Goal: Task Accomplishment & Management: Complete application form

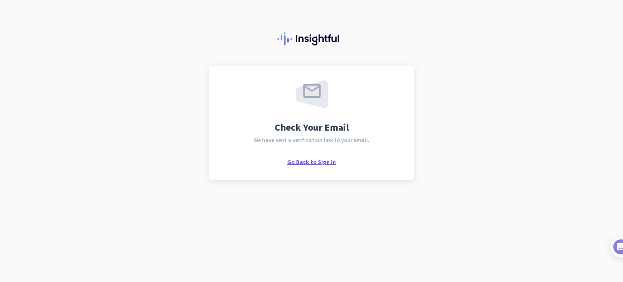
click at [297, 163] on span "Go Back to Sign In" at bounding box center [311, 161] width 49 height 7
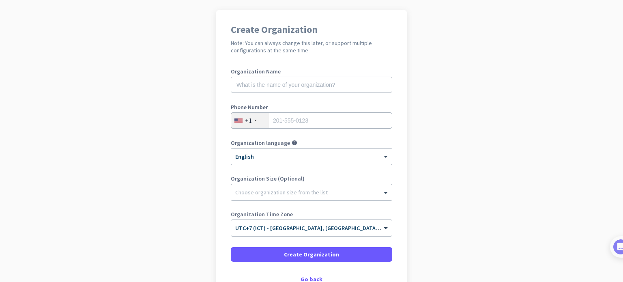
scroll to position [55, 0]
click at [294, 77] on input "text" at bounding box center [311, 85] width 161 height 16
type input "n"
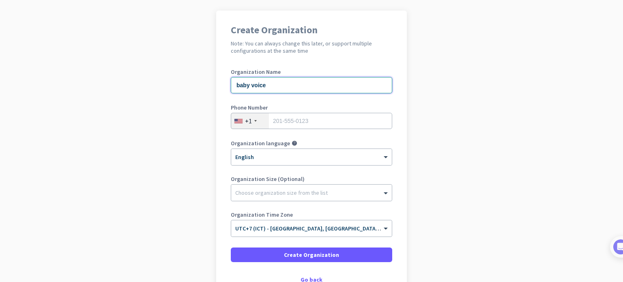
type input "baby voice"
click at [320, 121] on input "tel" at bounding box center [311, 121] width 161 height 16
click at [246, 122] on div "+1" at bounding box center [248, 121] width 7 height 8
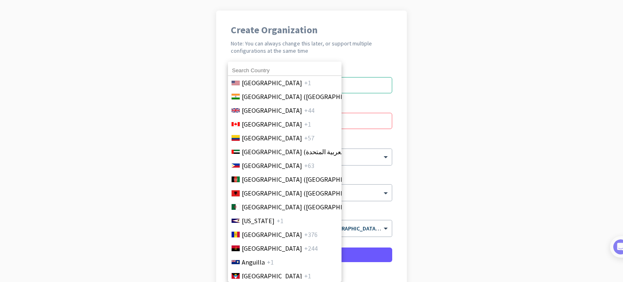
click at [267, 71] on input at bounding box center [284, 70] width 113 height 11
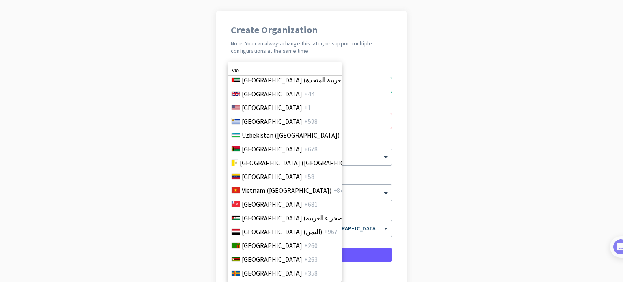
scroll to position [3249, 0]
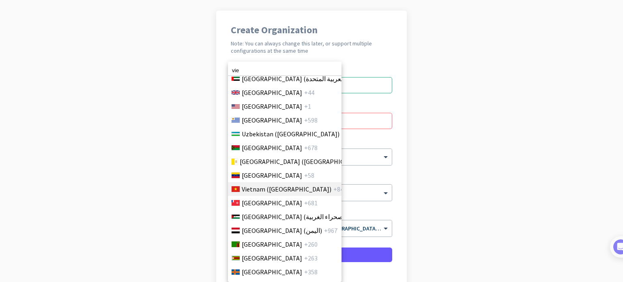
type input "vie"
click at [283, 184] on span "Vietnam (Việt Nam)" at bounding box center [287, 189] width 90 height 10
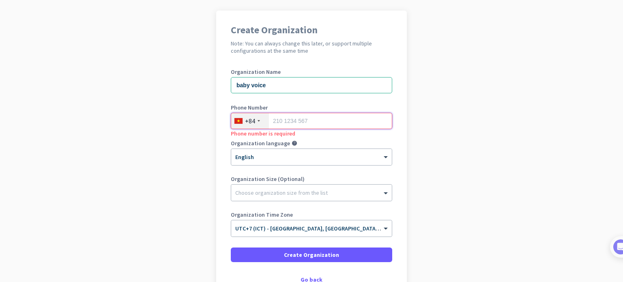
click at [305, 120] on input "tel" at bounding box center [311, 121] width 161 height 16
type input "3"
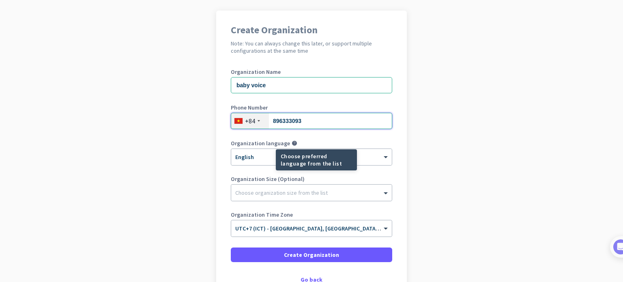
type input "896333093"
click at [253, 156] on mat-tooltip-component "Choose preferred language from the list" at bounding box center [286, 159] width 81 height 21
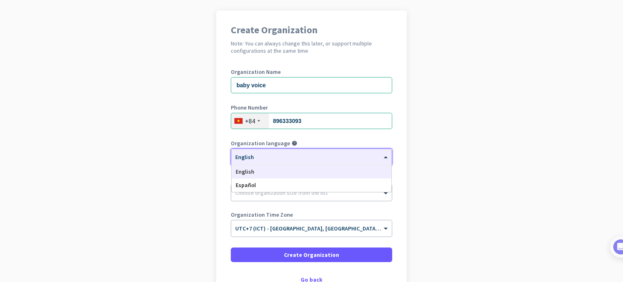
click at [384, 157] on span at bounding box center [386, 157] width 10 height 7
click at [329, 170] on div "English" at bounding box center [311, 171] width 160 height 13
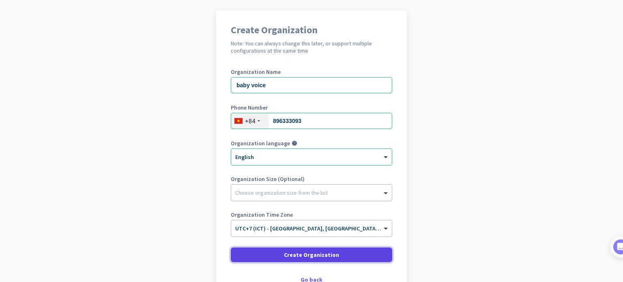
click at [327, 251] on span "Create Organization" at bounding box center [311, 254] width 55 height 8
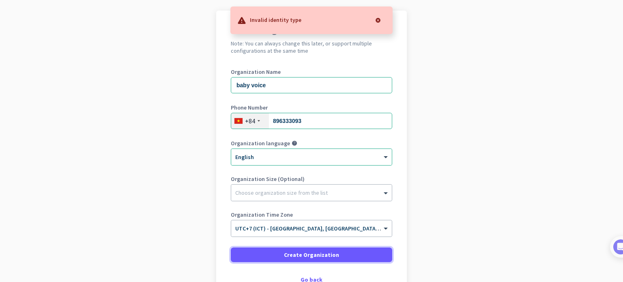
scroll to position [110, 0]
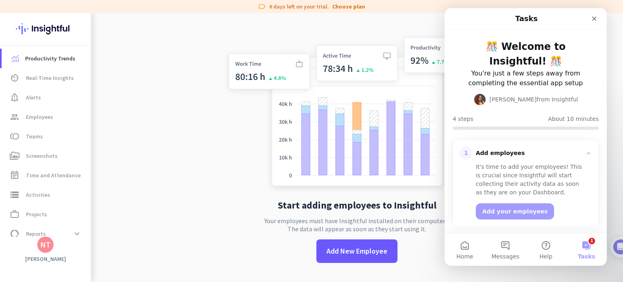
click at [417, 24] on div "Start adding employees to Insightful Your employees must have Insightful instal…" at bounding box center [357, 154] width 268 height 282
click at [597, 19] on div "Close" at bounding box center [593, 18] width 15 height 15
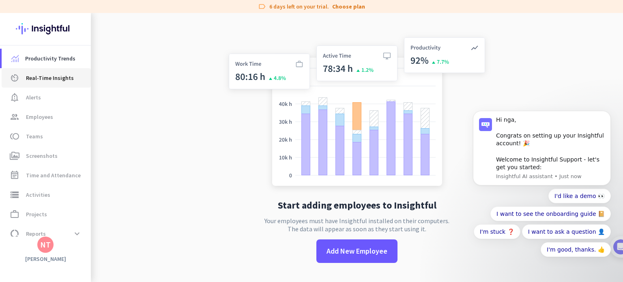
click at [41, 79] on span "Real-Time Insights" at bounding box center [50, 78] width 48 height 10
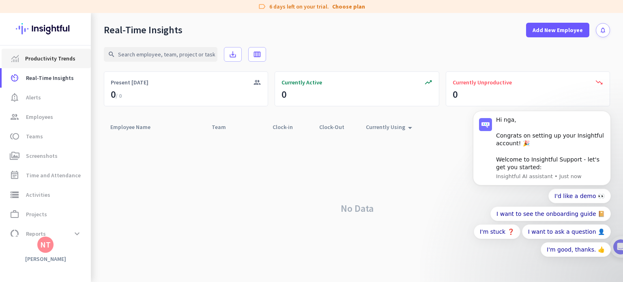
click at [45, 64] on link "Productivity Trends" at bounding box center [46, 58] width 89 height 19
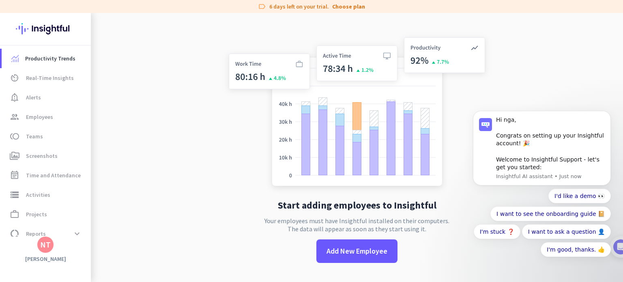
click at [59, 31] on img at bounding box center [45, 29] width 59 height 32
click at [47, 56] on span "Productivity Trends" at bounding box center [50, 59] width 50 height 10
click at [41, 98] on span "notification_important Alerts" at bounding box center [46, 97] width 76 height 10
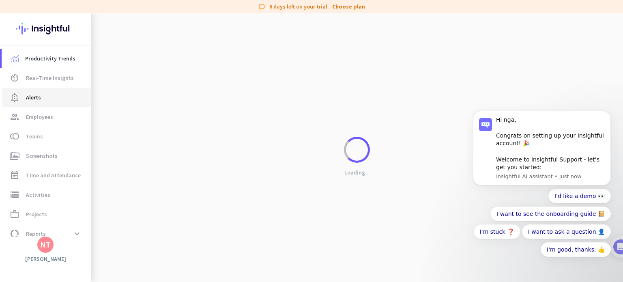
click at [41, 98] on span "notification_important Alerts" at bounding box center [46, 97] width 76 height 10
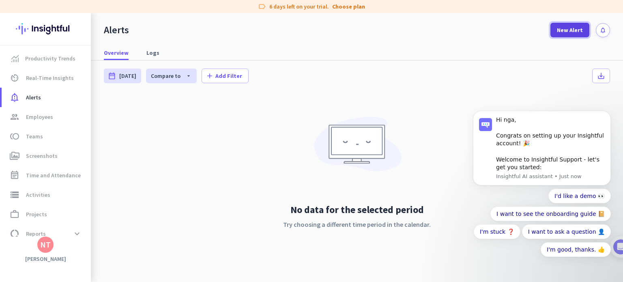
click at [572, 30] on span "New Alert" at bounding box center [569, 30] width 26 height 8
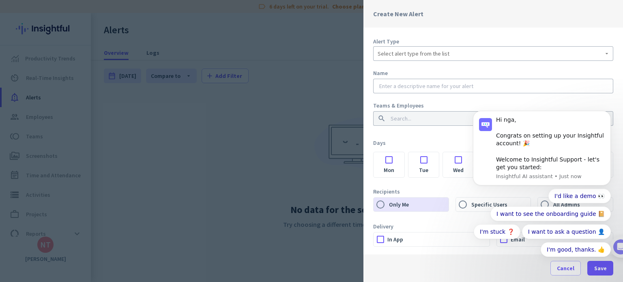
scroll to position [11, 0]
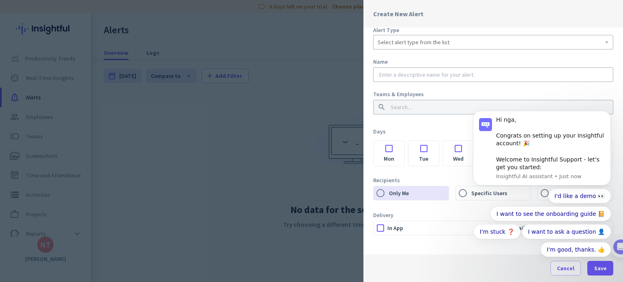
click at [243, 114] on div at bounding box center [311, 141] width 623 height 282
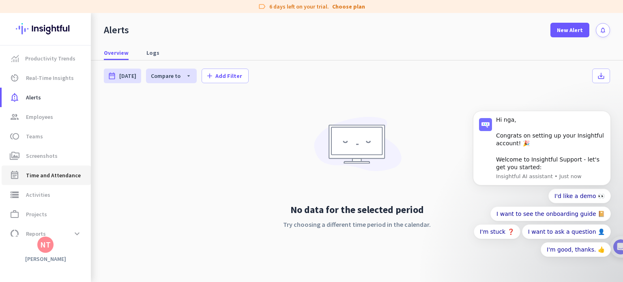
scroll to position [29, 0]
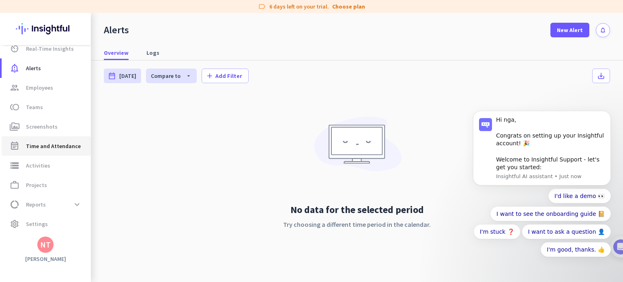
click at [58, 143] on span "Time and Attendance" at bounding box center [53, 146] width 55 height 10
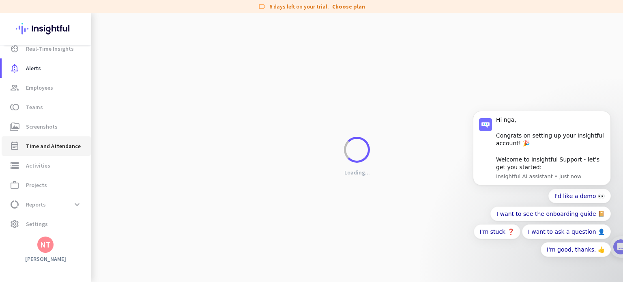
click at [49, 143] on span "Time and Attendance" at bounding box center [53, 146] width 55 height 10
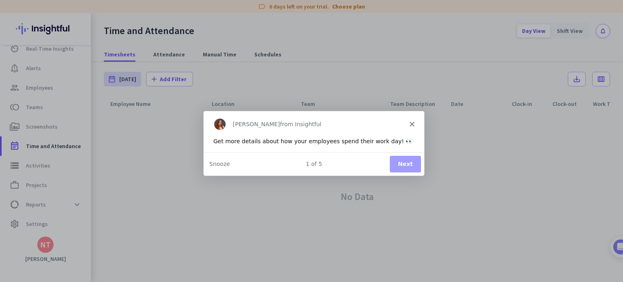
click at [417, 127] on div "Tamara from Insightful" at bounding box center [313, 124] width 220 height 26
click at [409, 126] on div "Tamara from Insightful" at bounding box center [313, 124] width 220 height 26
click at [410, 124] on polygon "Close" at bounding box center [411, 123] width 5 height 5
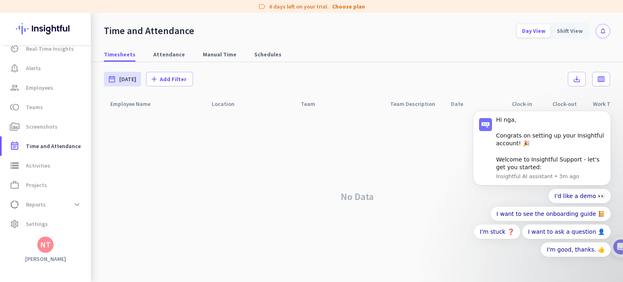
click at [41, 248] on div "NT" at bounding box center [45, 244] width 11 height 8
click at [45, 161] on div at bounding box center [311, 141] width 623 height 282
click at [34, 168] on span "Activities" at bounding box center [38, 166] width 24 height 10
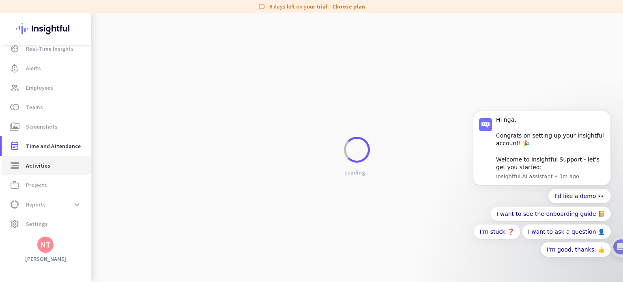
type input "Sun, Aug 31"
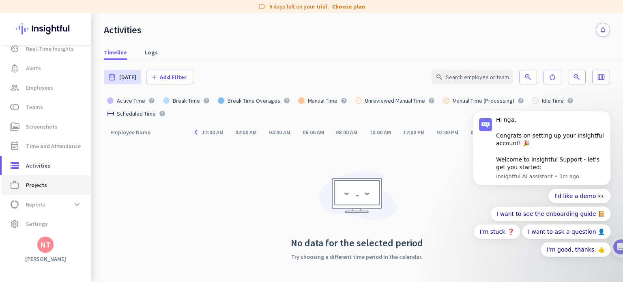
click at [51, 191] on link "work_outline Projects" at bounding box center [46, 184] width 89 height 19
click at [50, 203] on span "data_usage Reports expand_more" at bounding box center [46, 204] width 76 height 15
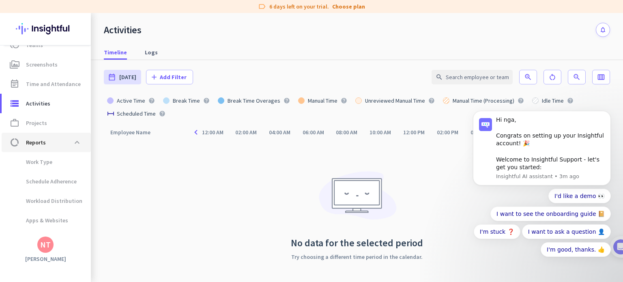
scroll to position [104, 0]
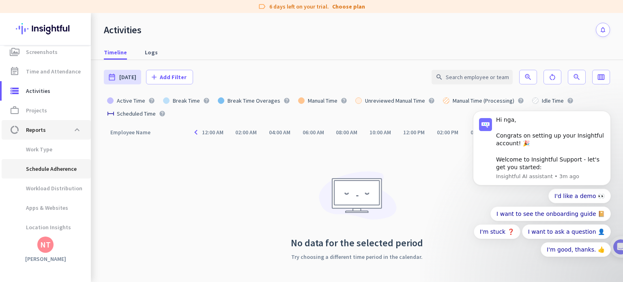
type input "Sun, Aug 31 - Sun, Aug 31"
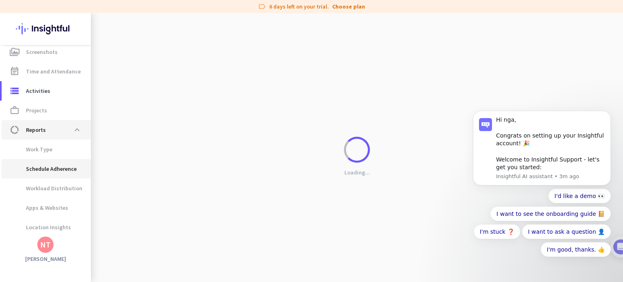
scroll to position [126, 0]
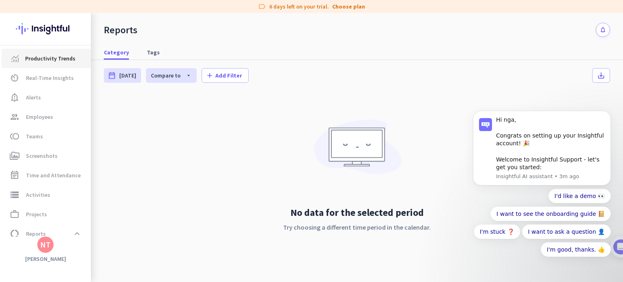
click at [66, 49] on link "Productivity Trends" at bounding box center [46, 58] width 89 height 19
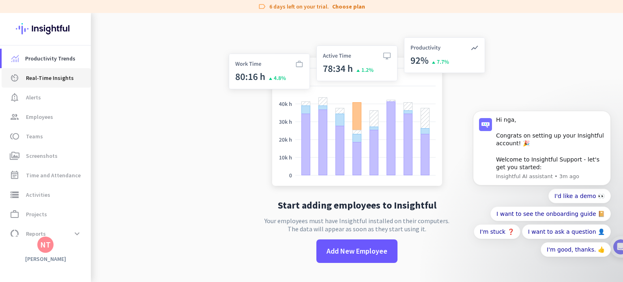
click at [58, 84] on link "av_timer Real-Time Insights" at bounding box center [46, 77] width 89 height 19
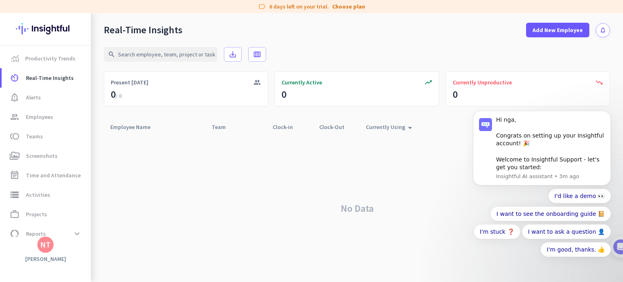
click at [156, 162] on div "No Data" at bounding box center [357, 208] width 506 height 147
click at [610, 115] on button "Dismiss notification" at bounding box center [608, 113] width 11 height 11
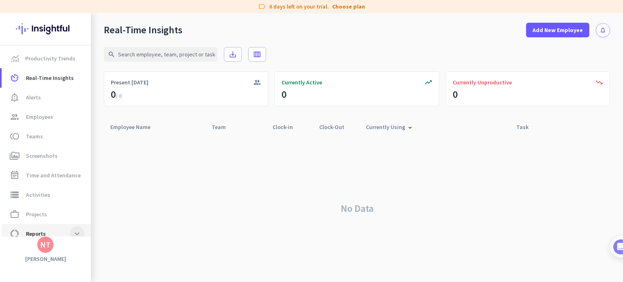
click at [71, 231] on span at bounding box center [77, 233] width 15 height 15
